Goal: Information Seeking & Learning: Learn about a topic

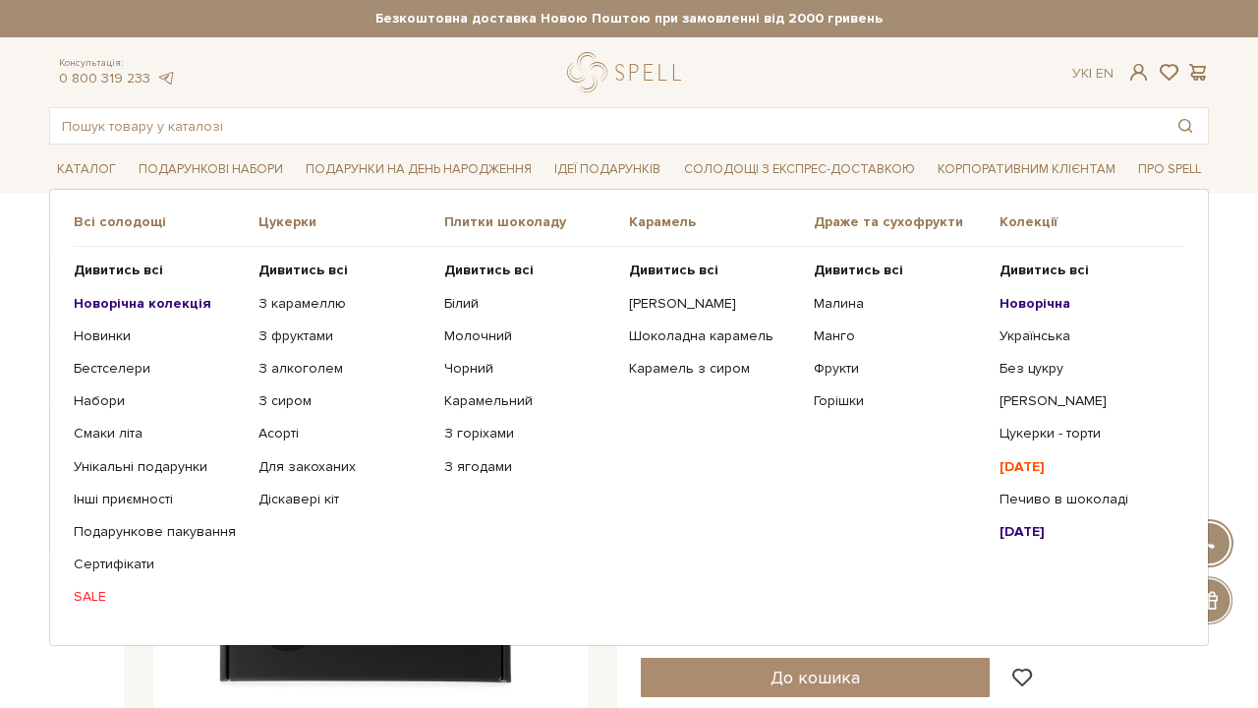
click at [1041, 302] on b "Новорічна" at bounding box center [1034, 303] width 71 height 17
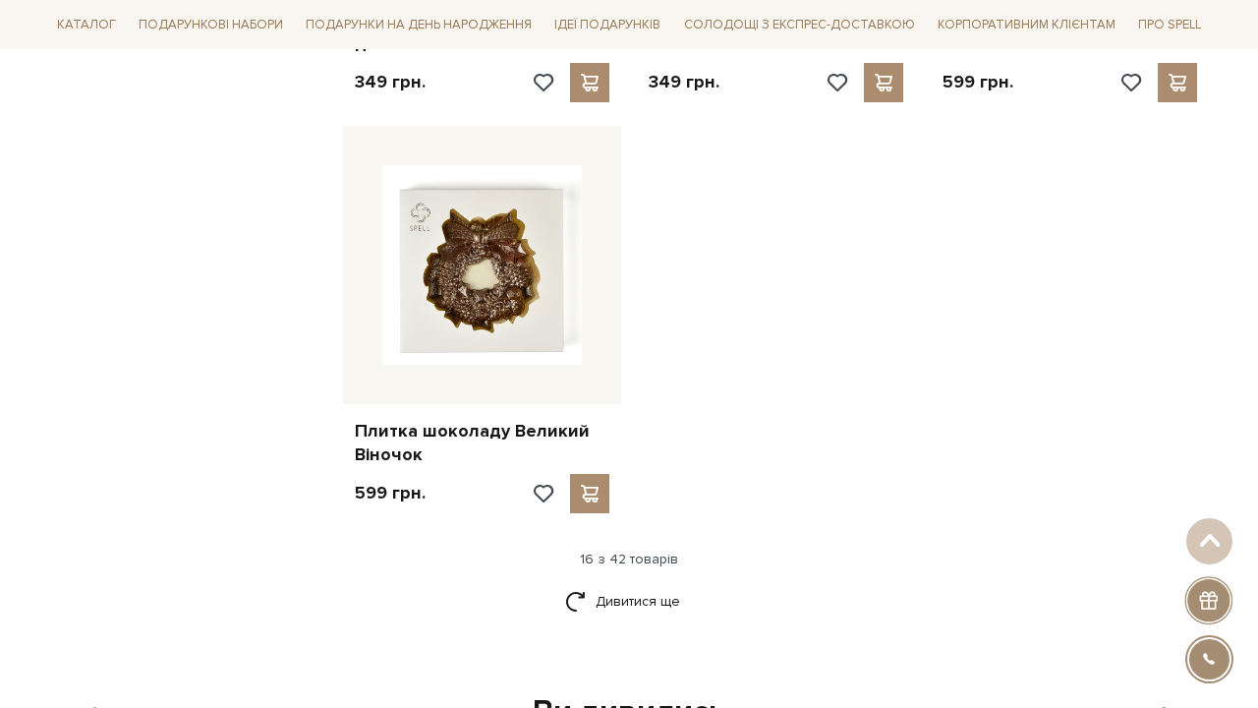
scroll to position [2479, 0]
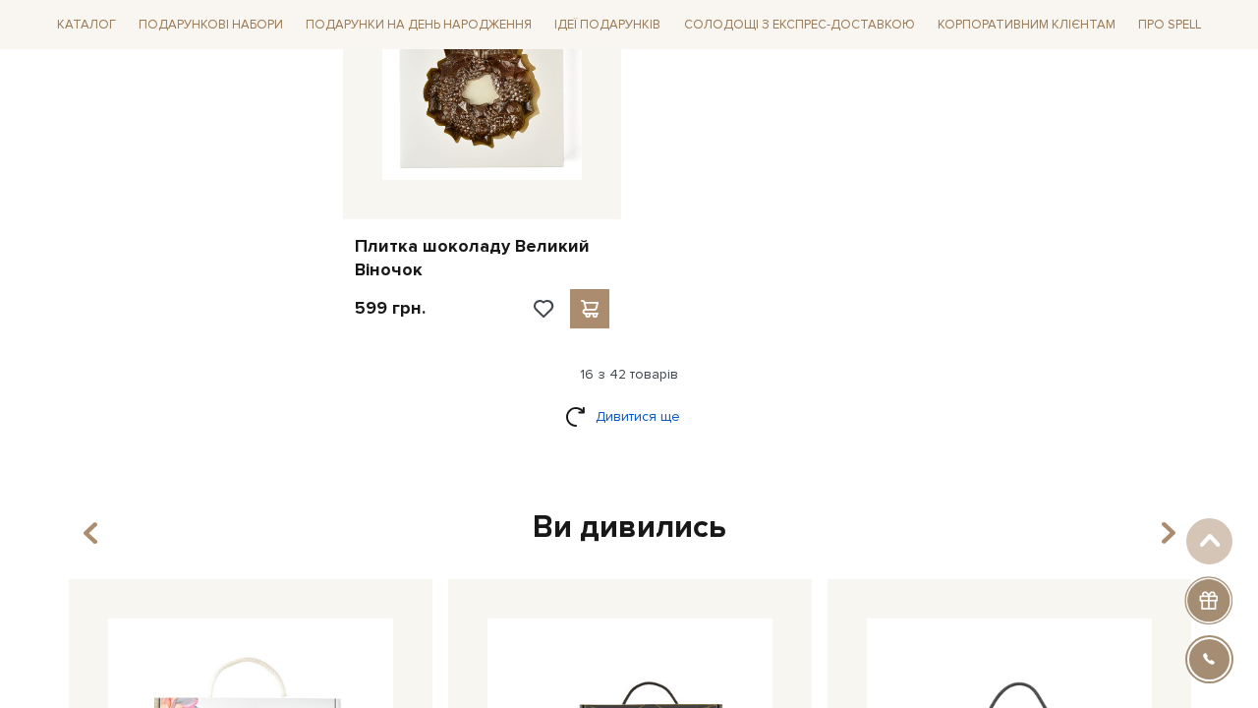
click at [655, 402] on link "Дивитися ще" at bounding box center [629, 416] width 128 height 34
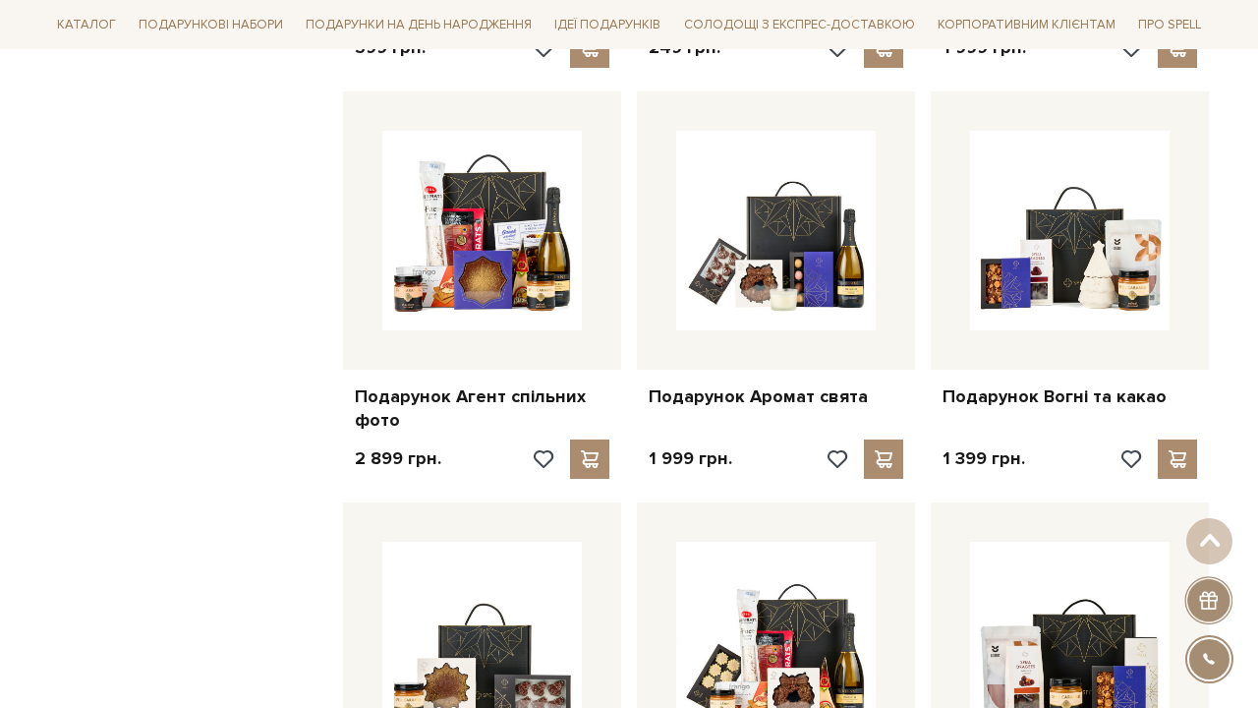
scroll to position [2745, 0]
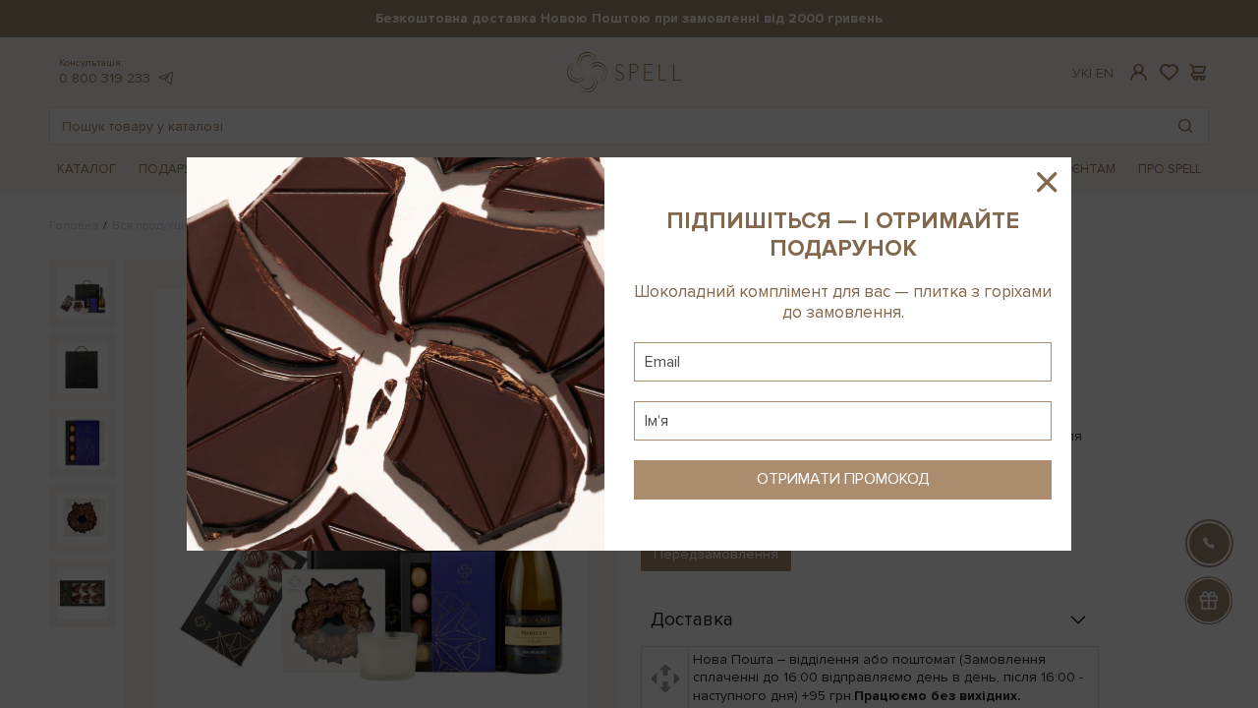
click at [1049, 180] on icon at bounding box center [1047, 182] width 20 height 20
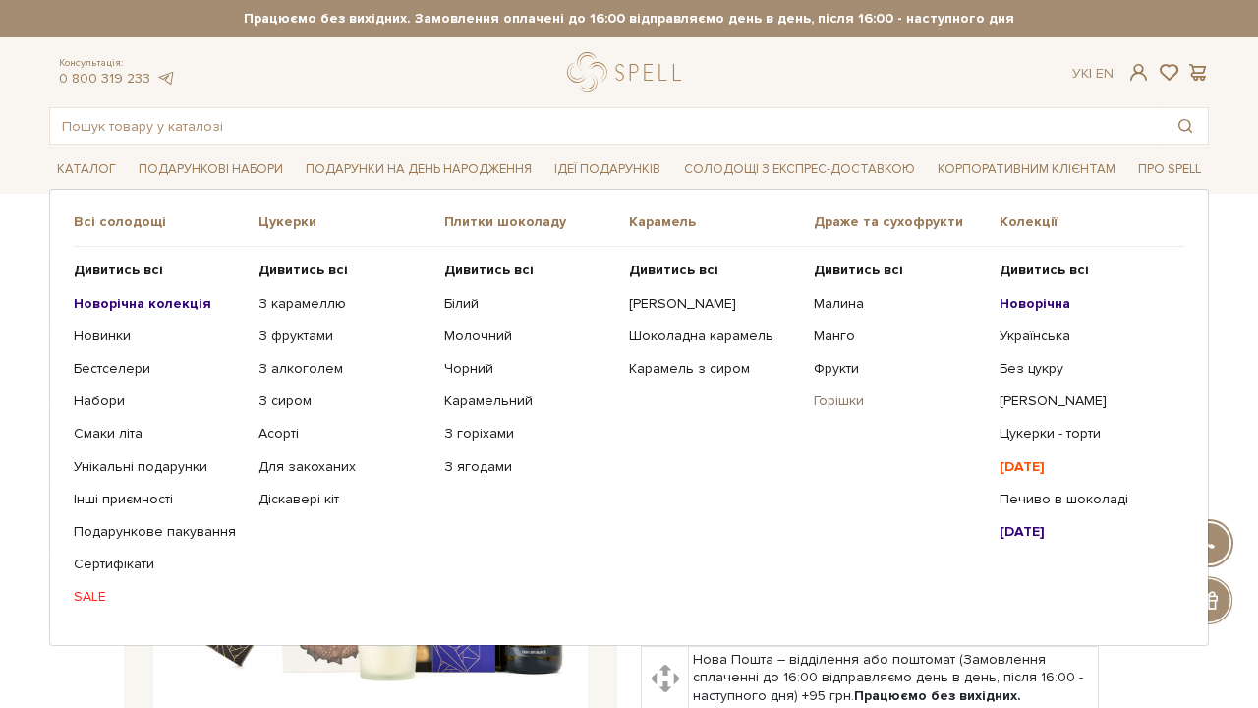
click at [844, 397] on link "Горішки" at bounding box center [899, 401] width 170 height 18
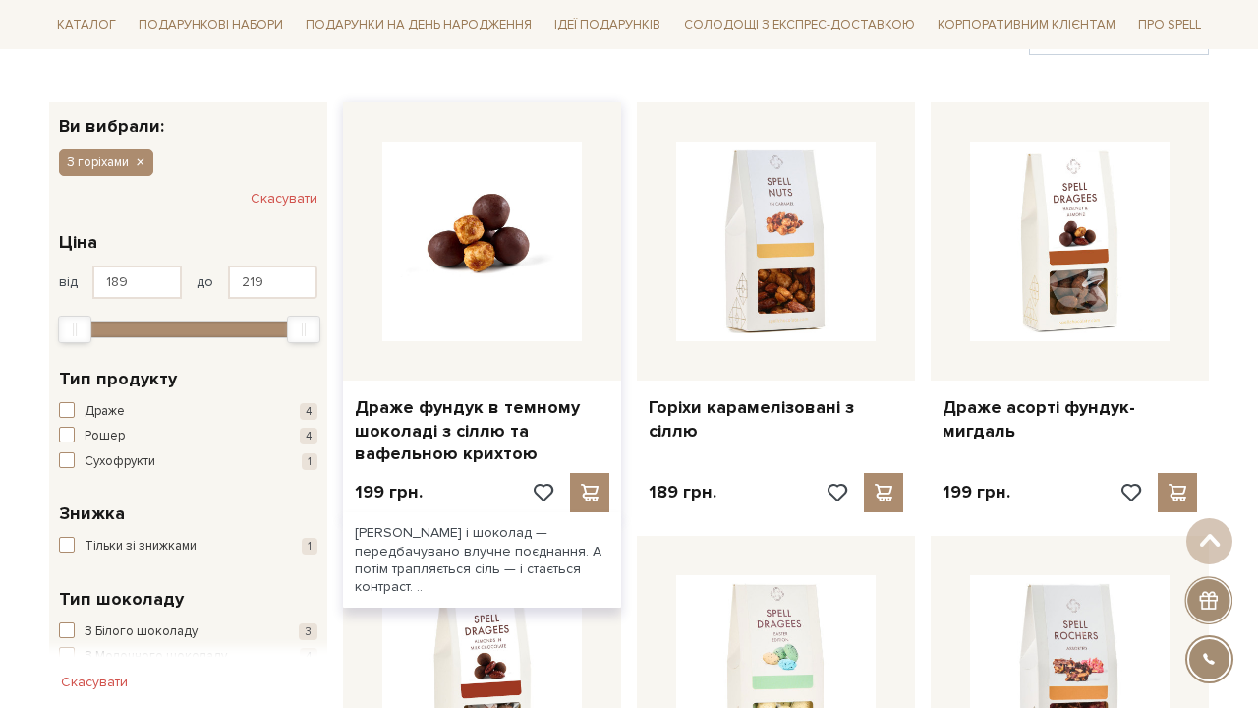
click at [472, 220] on img at bounding box center [481, 241] width 199 height 199
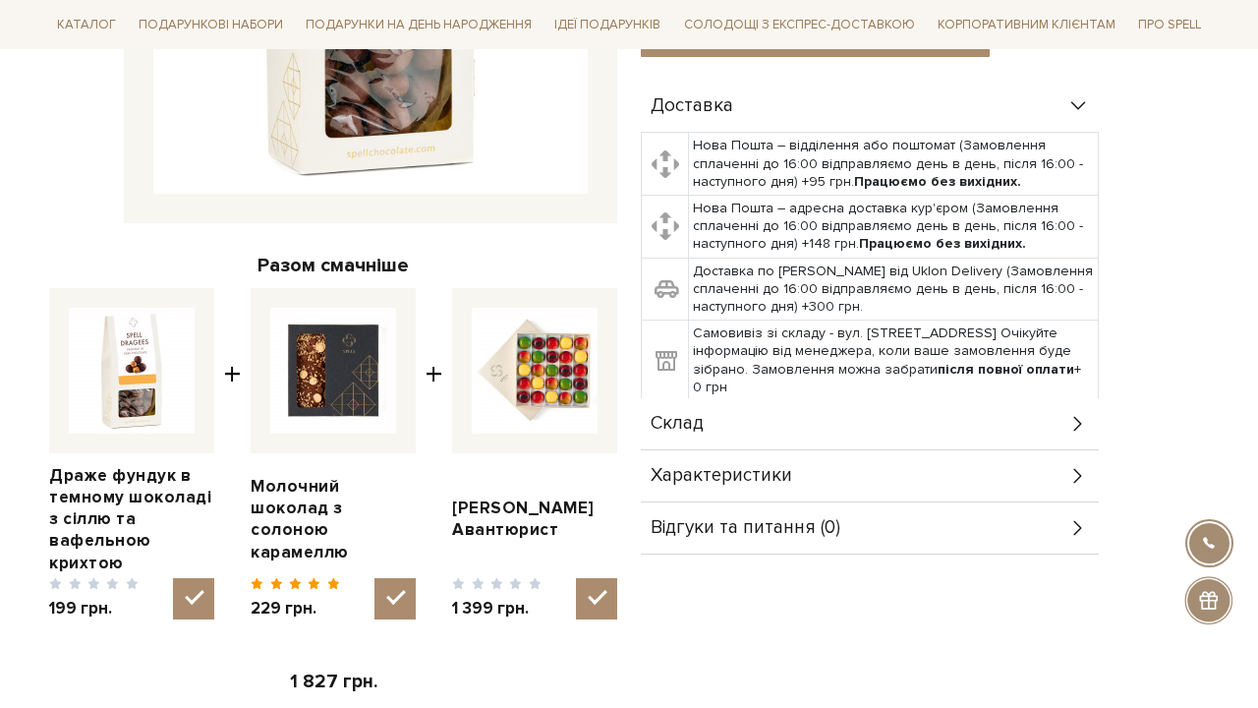
scroll to position [595, 0]
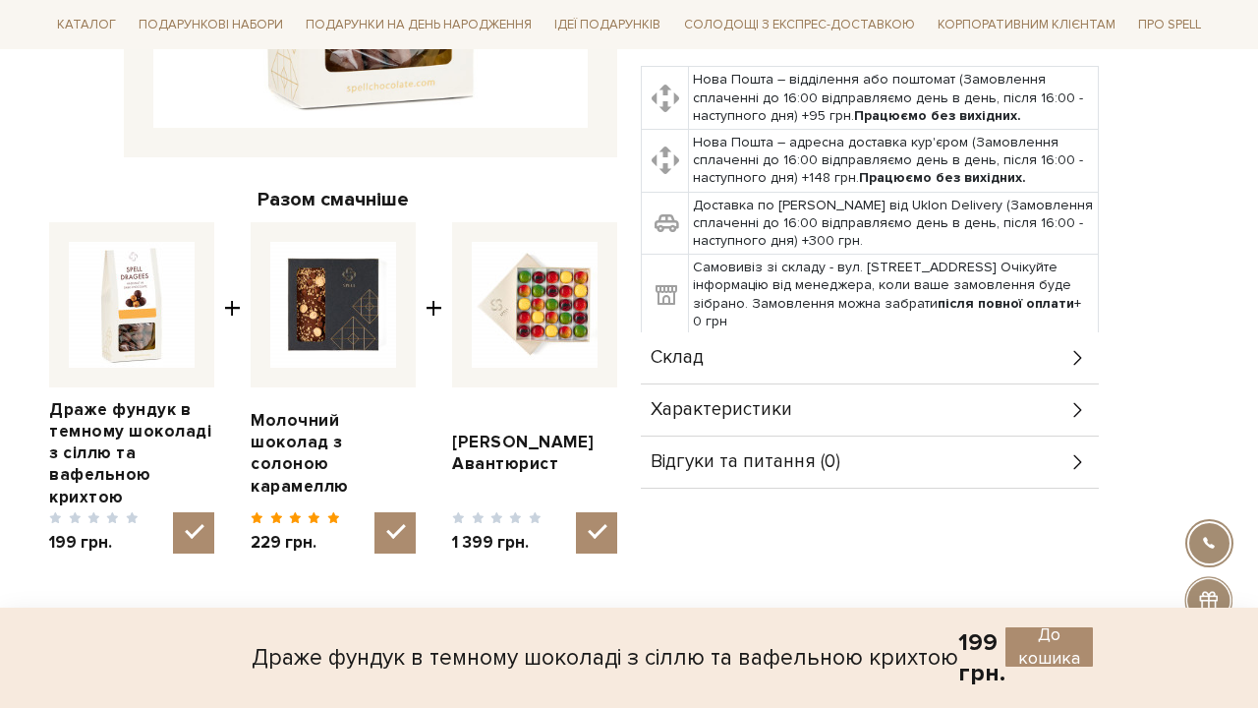
click at [852, 358] on div "Склад" at bounding box center [870, 357] width 458 height 51
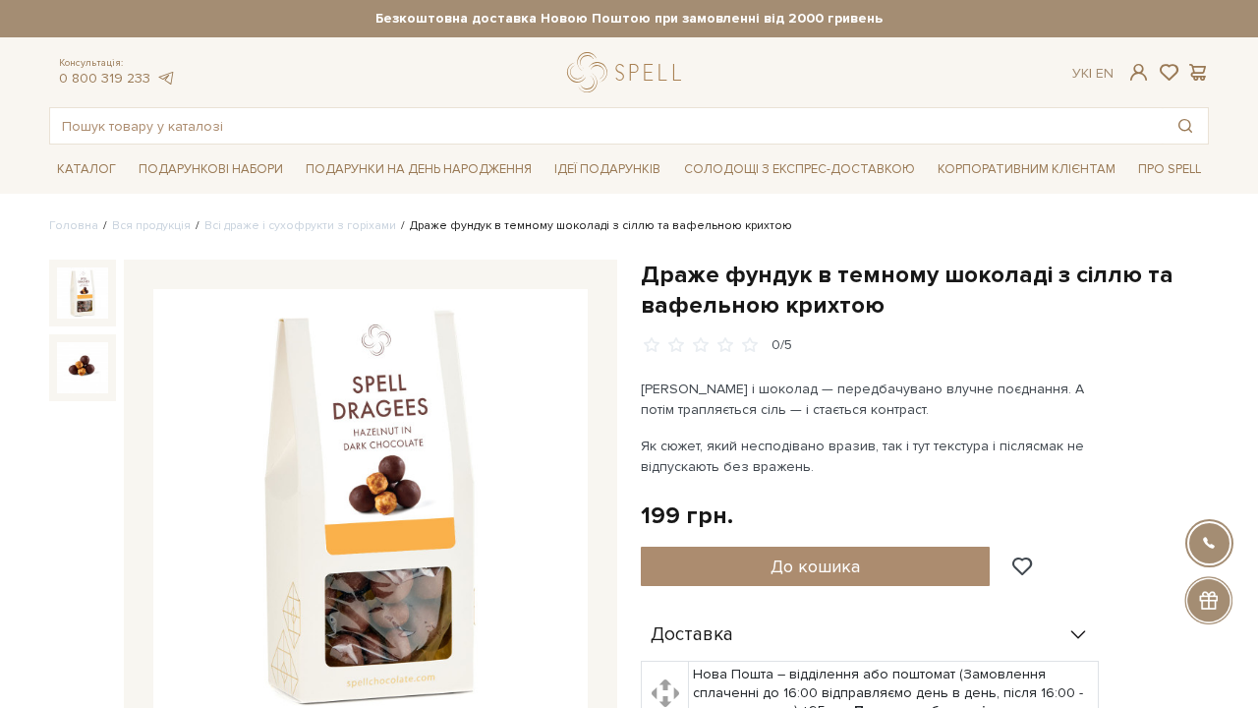
scroll to position [0, 0]
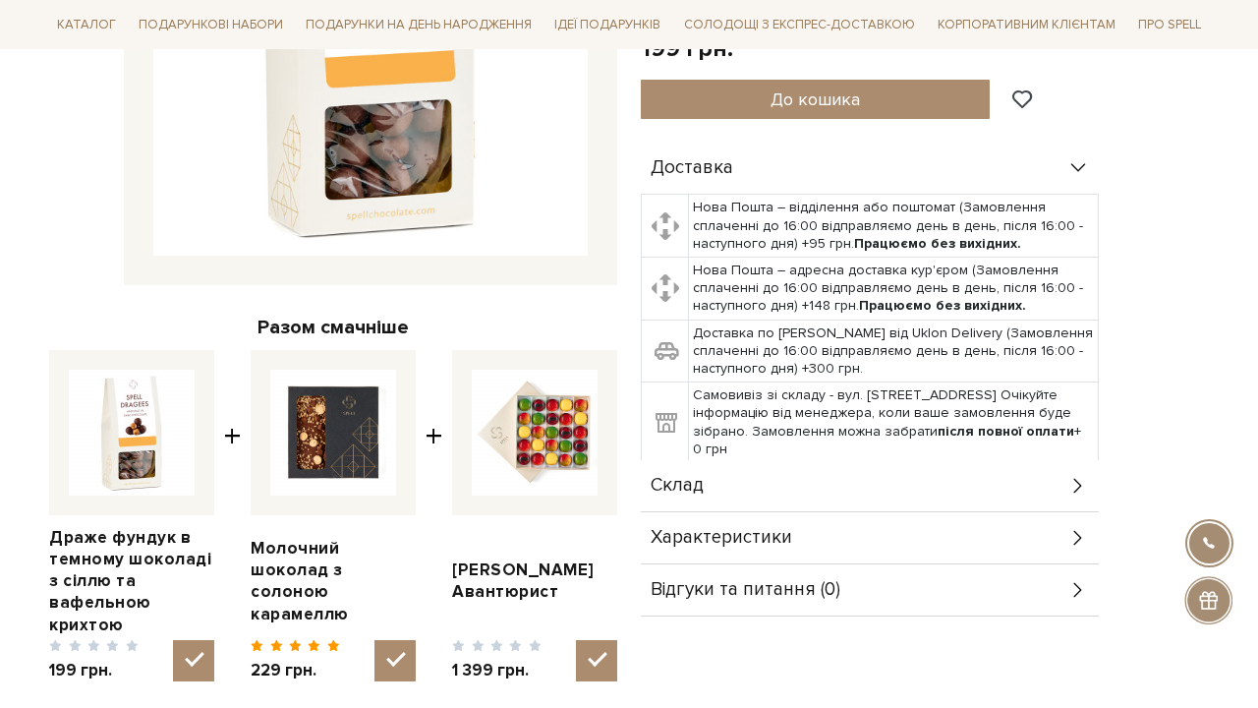
click at [699, 492] on span "Склад" at bounding box center [677, 486] width 53 height 18
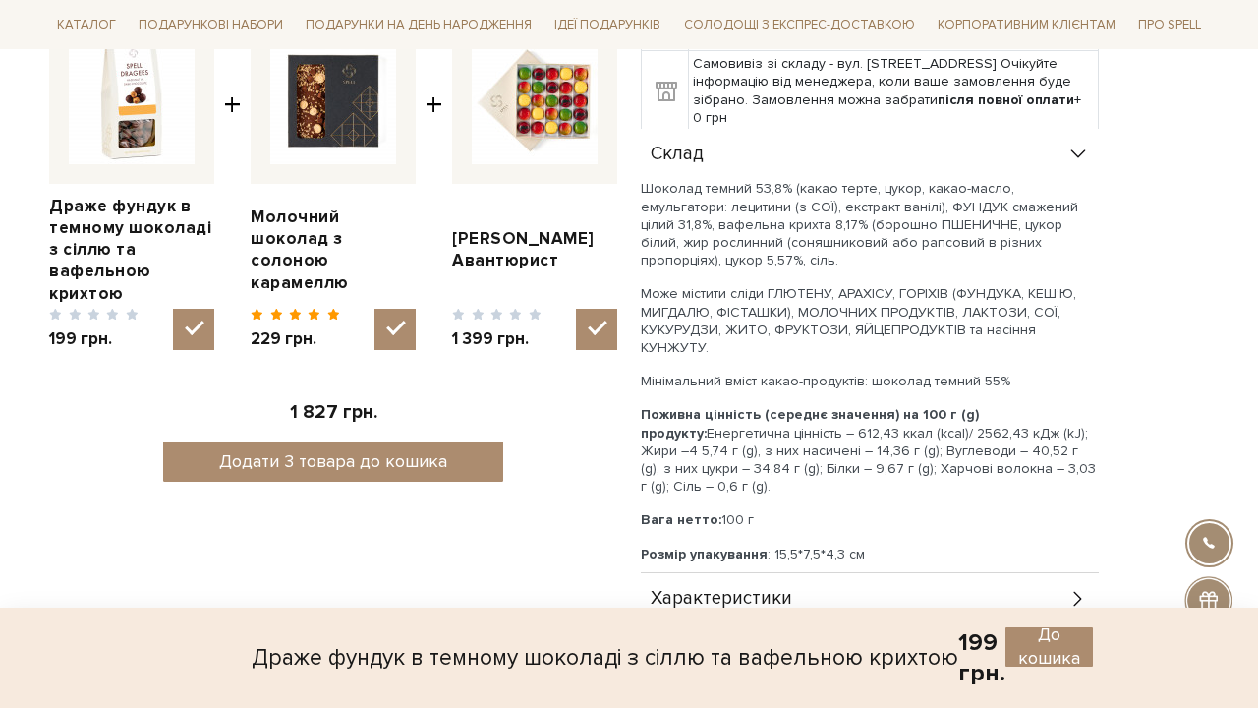
scroll to position [801, 0]
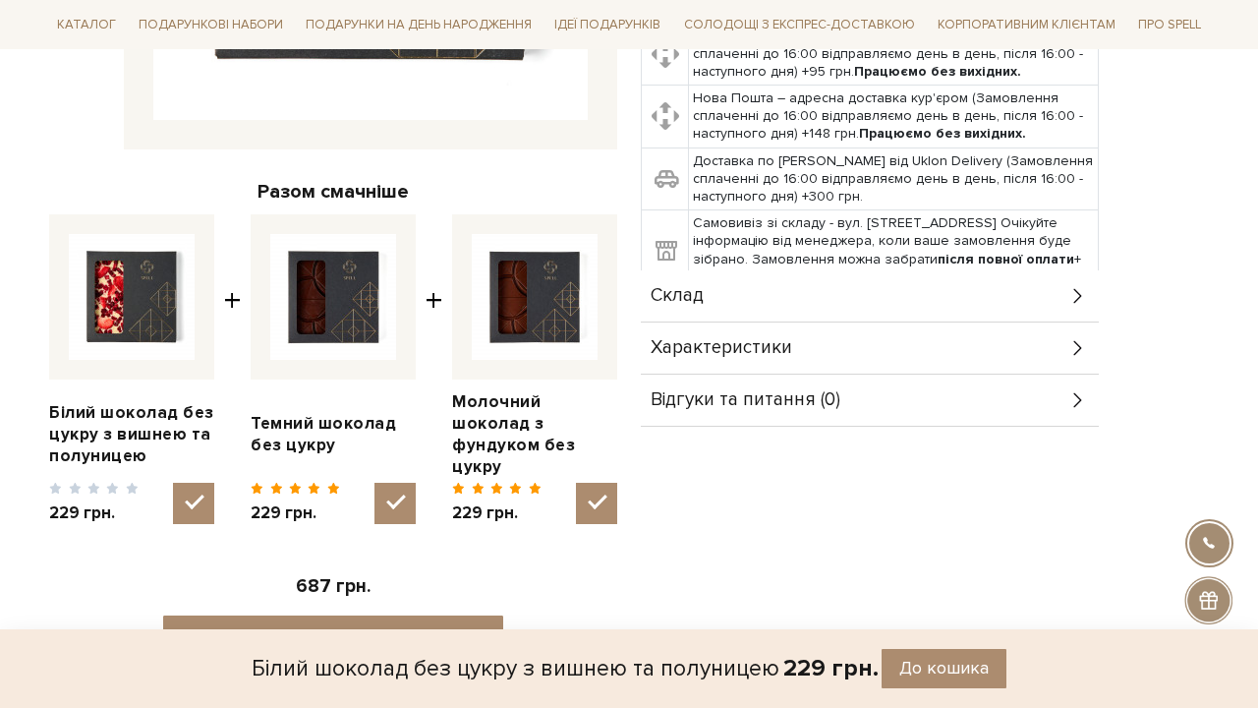
click at [777, 273] on div "Склад" at bounding box center [870, 295] width 458 height 51
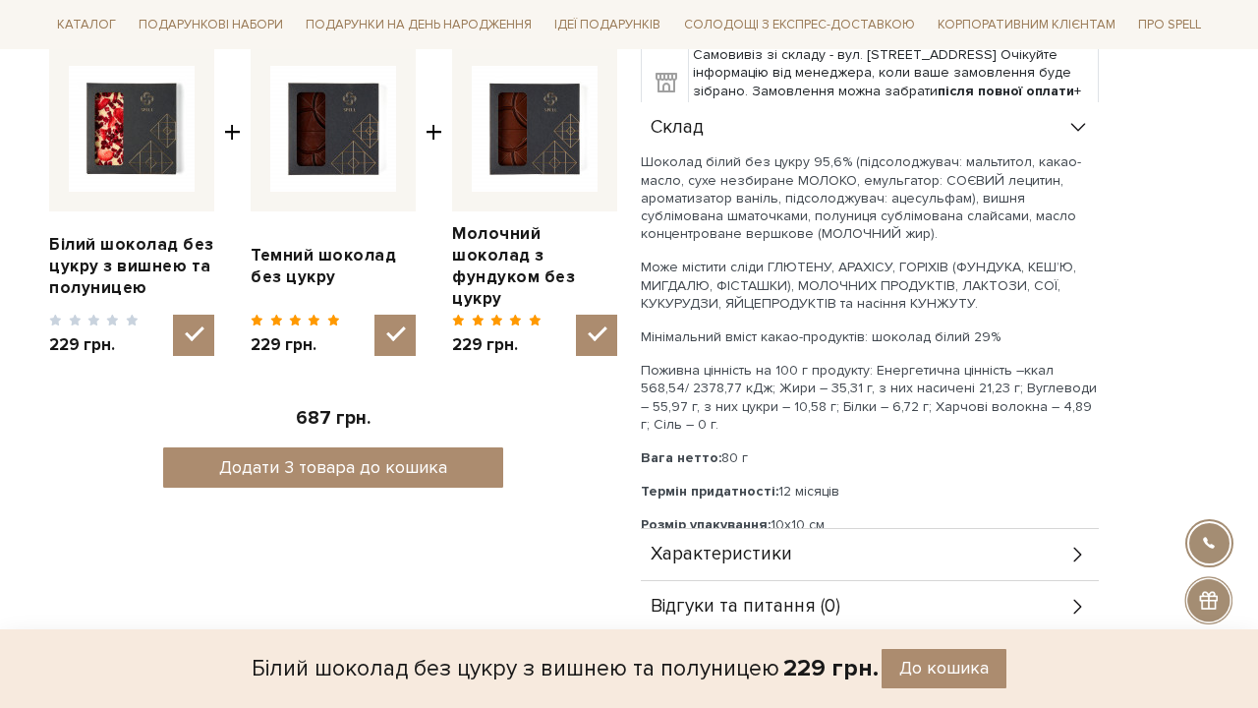
scroll to position [773, 0]
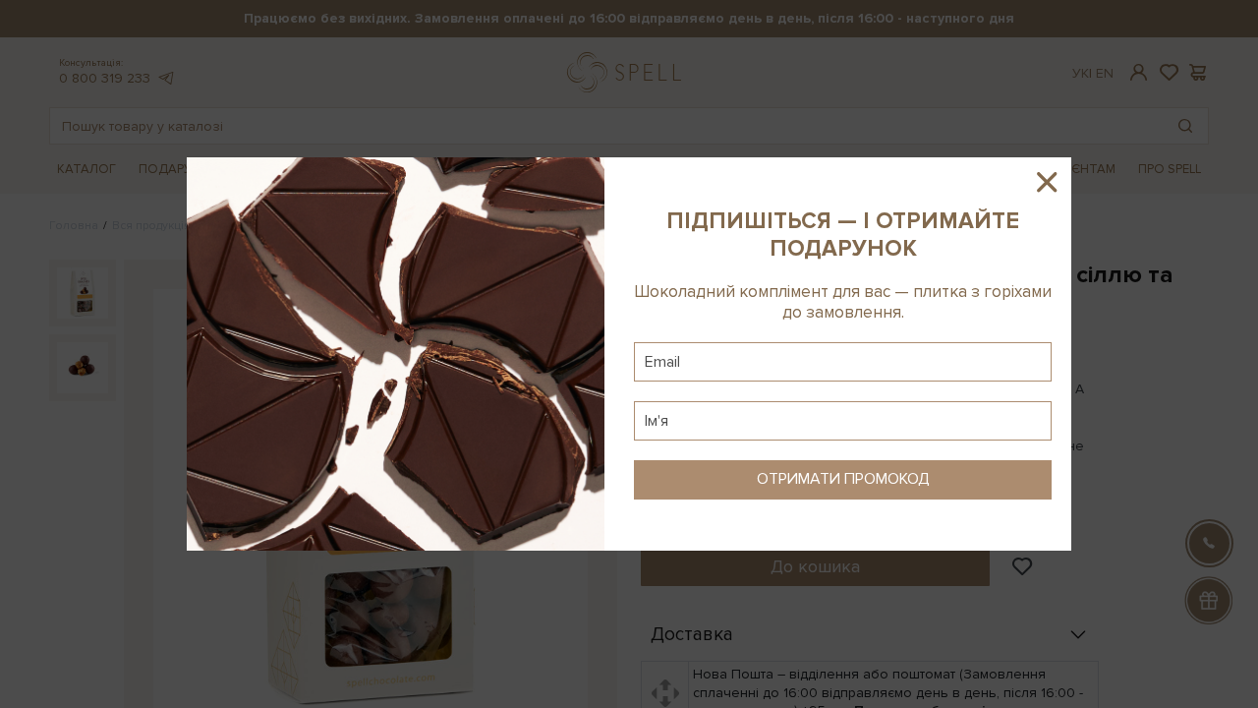
click at [1052, 187] on icon at bounding box center [1047, 182] width 20 height 20
